Goal: Check status: Check status

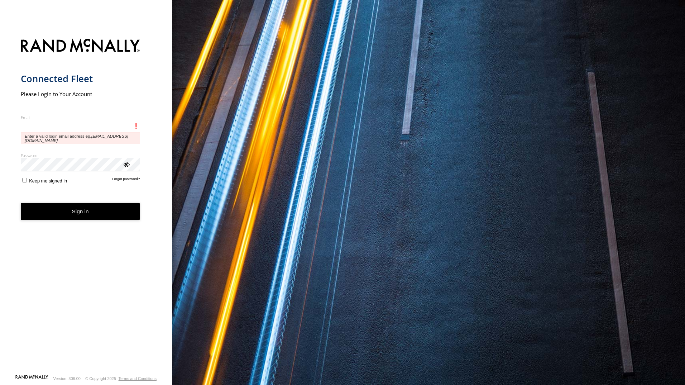
type input "**********"
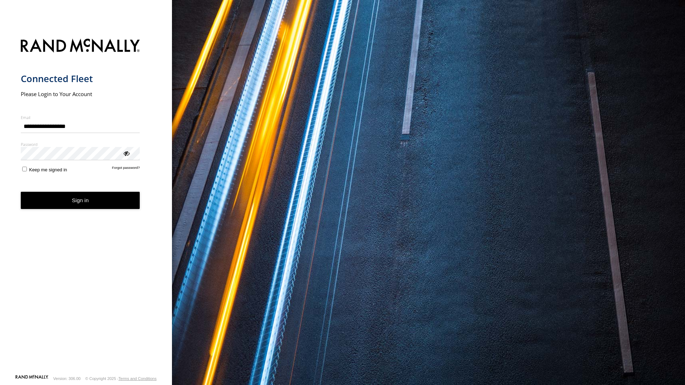
click at [88, 205] on button "Sign in" at bounding box center [80, 201] width 119 height 18
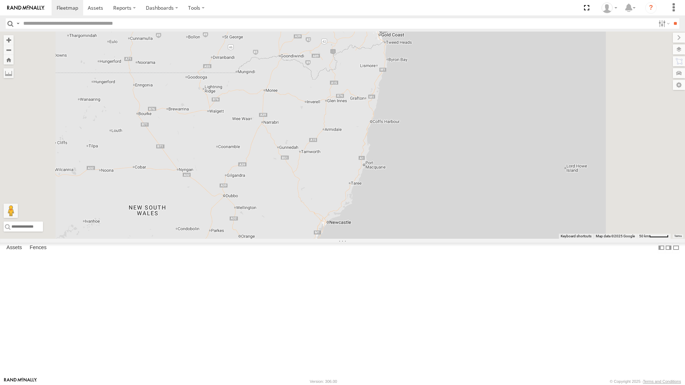
click at [0, 0] on div "All Assets" at bounding box center [0, 0] width 0 height 0
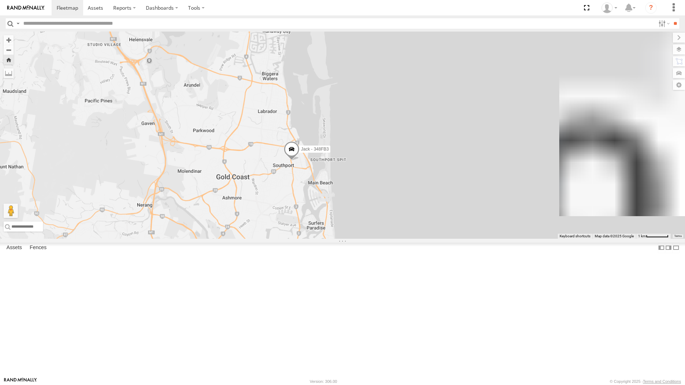
drag, startPoint x: 453, startPoint y: 220, endPoint x: 357, endPoint y: 243, distance: 98.6
click at [357, 239] on div "Jack - 348FB3" at bounding box center [342, 135] width 685 height 207
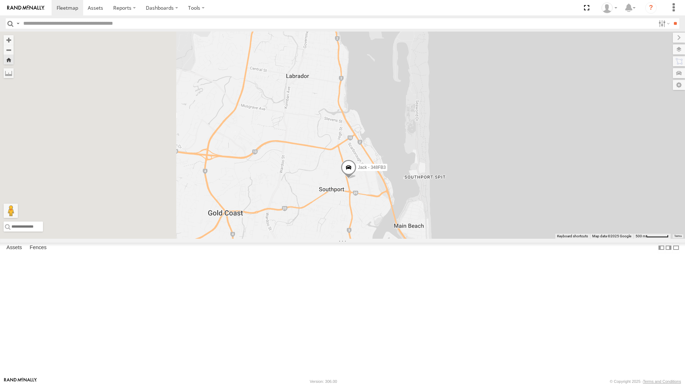
click at [377, 239] on div "Jack - 348FB3" at bounding box center [342, 135] width 685 height 207
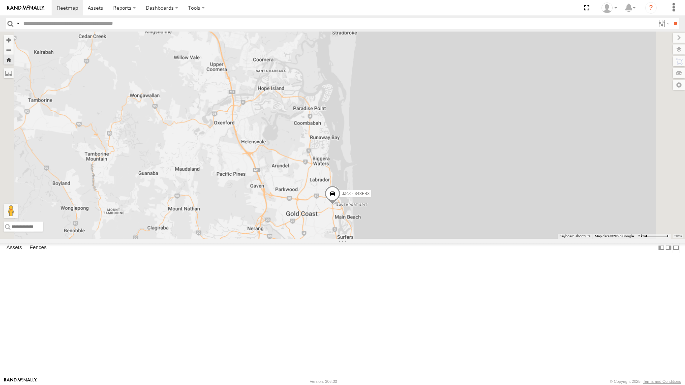
drag, startPoint x: 379, startPoint y: 267, endPoint x: 384, endPoint y: 257, distance: 11.4
click at [381, 239] on div "Jack - 348FB3" at bounding box center [342, 135] width 685 height 207
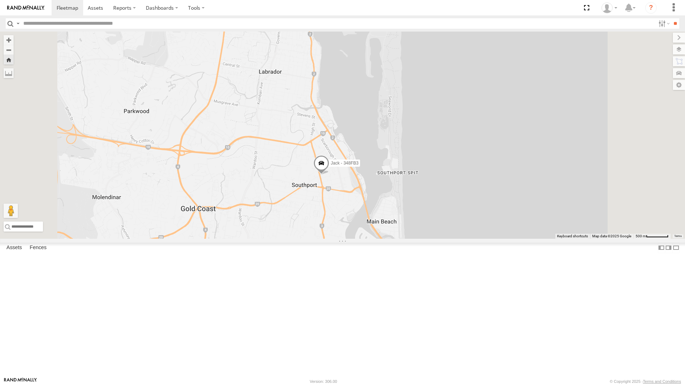
drag, startPoint x: 400, startPoint y: 256, endPoint x: 428, endPoint y: 285, distance: 40.3
click at [428, 239] on div "Jack - 348FB3" at bounding box center [342, 135] width 685 height 207
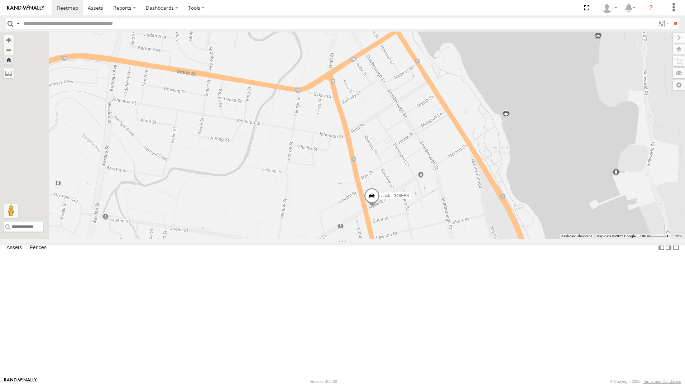
drag, startPoint x: 315, startPoint y: 216, endPoint x: 358, endPoint y: 267, distance: 66.3
click at [358, 239] on div "Jack - 348FB3" at bounding box center [342, 135] width 685 height 207
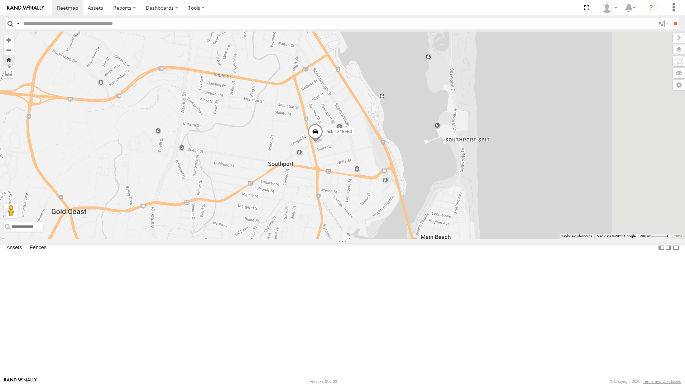
drag, startPoint x: 487, startPoint y: 250, endPoint x: 427, endPoint y: 259, distance: 60.8
click at [427, 239] on div "Jack - 348FB3" at bounding box center [342, 135] width 685 height 207
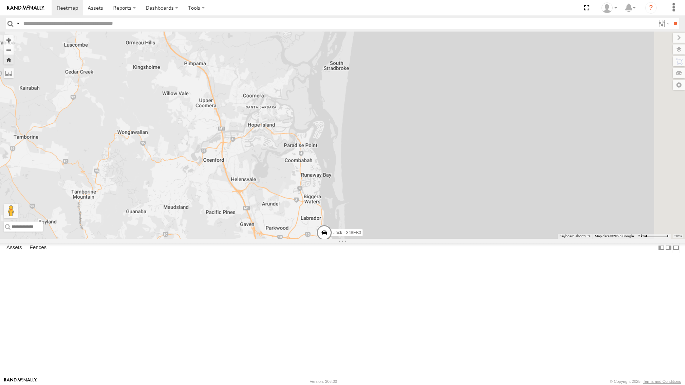
drag, startPoint x: 399, startPoint y: 100, endPoint x: 427, endPoint y: 199, distance: 103.4
click at [392, 183] on div "Jack - 348FB3" at bounding box center [342, 135] width 685 height 207
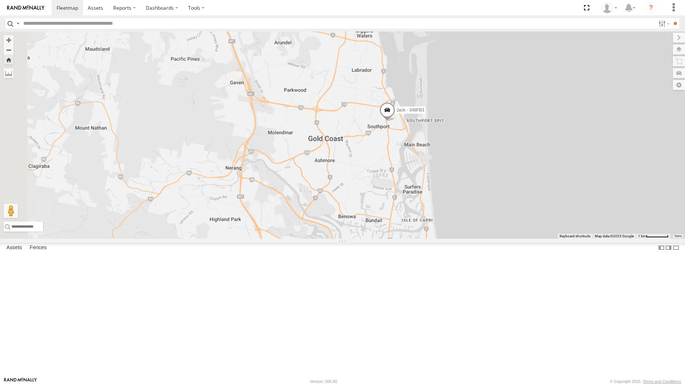
drag, startPoint x: 505, startPoint y: 252, endPoint x: 581, endPoint y: 172, distance: 110.0
click at [581, 172] on div "Jack - 348FB3" at bounding box center [342, 135] width 685 height 207
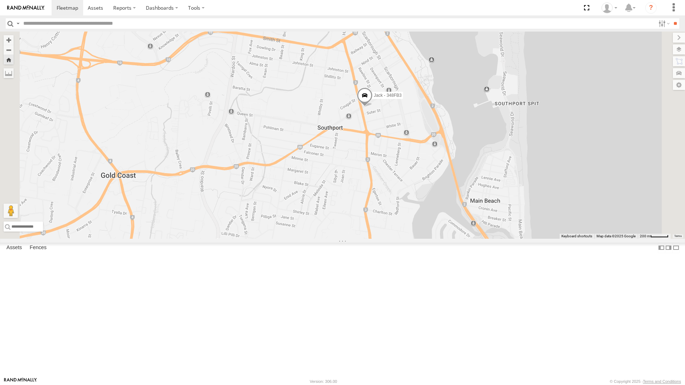
drag, startPoint x: 425, startPoint y: 143, endPoint x: 458, endPoint y: 286, distance: 147.1
click at [457, 239] on div "Jack - 348FB3" at bounding box center [342, 135] width 685 height 207
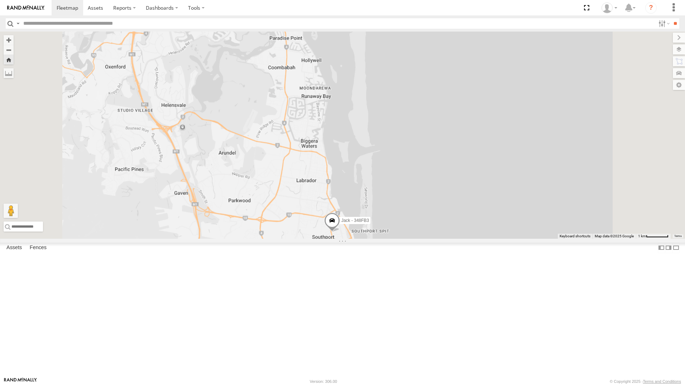
drag, startPoint x: 401, startPoint y: 131, endPoint x: 387, endPoint y: 273, distance: 142.5
click at [387, 239] on div "Jack - 348FB3" at bounding box center [342, 135] width 685 height 207
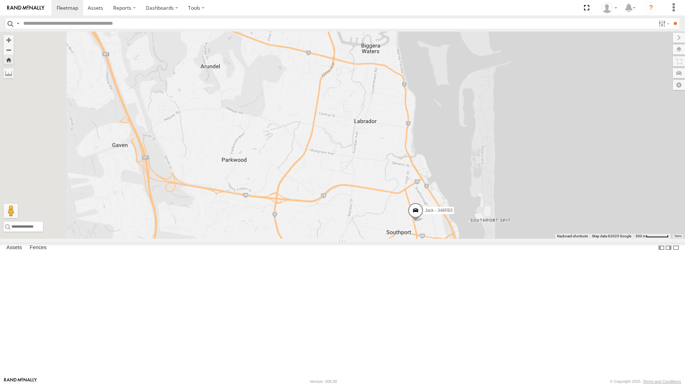
drag, startPoint x: 521, startPoint y: 278, endPoint x: 672, endPoint y: 246, distance: 155.0
click at [672, 239] on div "Jack - 348FB3" at bounding box center [342, 135] width 685 height 207
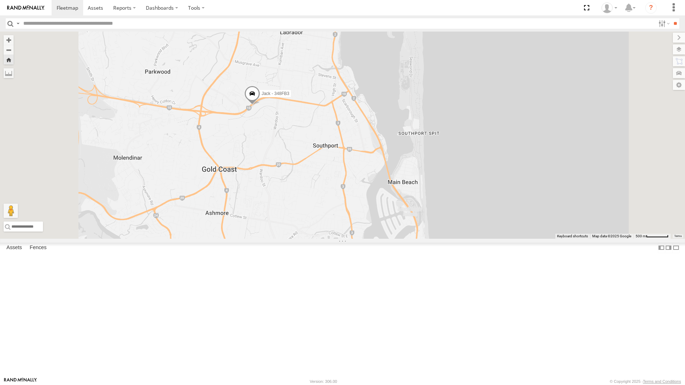
click at [0, 0] on div "Jack - 348FB3" at bounding box center [0, 0] width 0 height 0
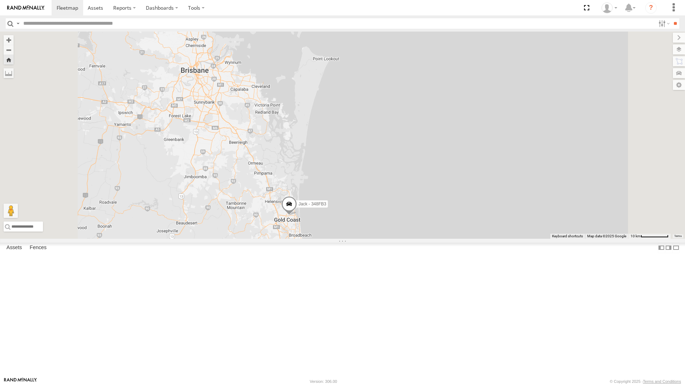
drag, startPoint x: 318, startPoint y: 151, endPoint x: 335, endPoint y: 267, distance: 116.6
click at [333, 201] on div "Jack - 348FB3" at bounding box center [342, 135] width 685 height 207
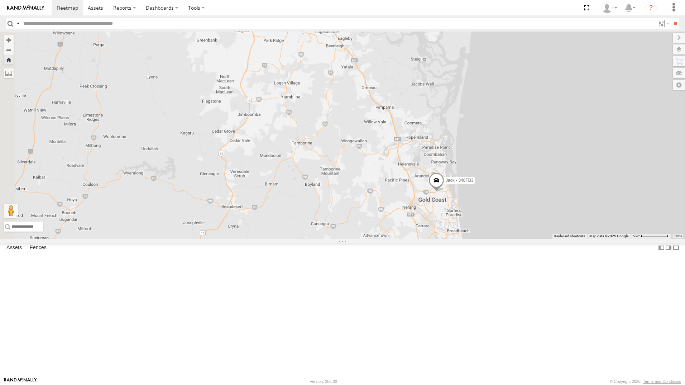
drag, startPoint x: 322, startPoint y: 259, endPoint x: 420, endPoint y: 213, distance: 108.3
click at [420, 213] on div "Jack - 348FB3" at bounding box center [342, 135] width 685 height 207
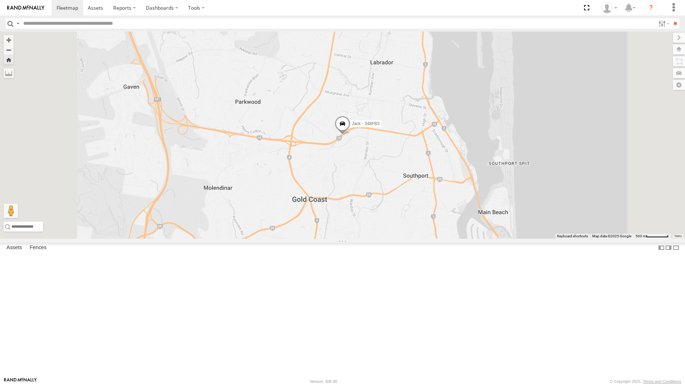
drag, startPoint x: 49, startPoint y: 106, endPoint x: 254, endPoint y: 144, distance: 208.8
click at [0, 0] on div "All Assets" at bounding box center [0, 0] width 0 height 0
